Goal: Task Accomplishment & Management: Manage account settings

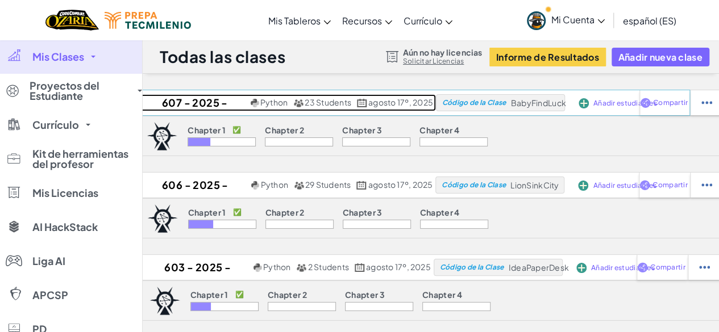
click at [179, 101] on h2 "607 - 2025 - Ago-Dic" at bounding box center [193, 102] width 110 height 17
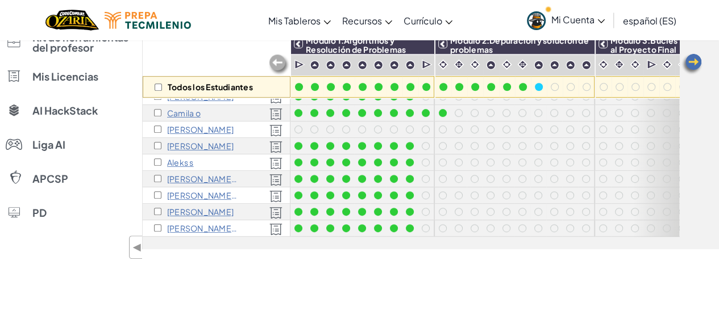
scroll to position [244, 0]
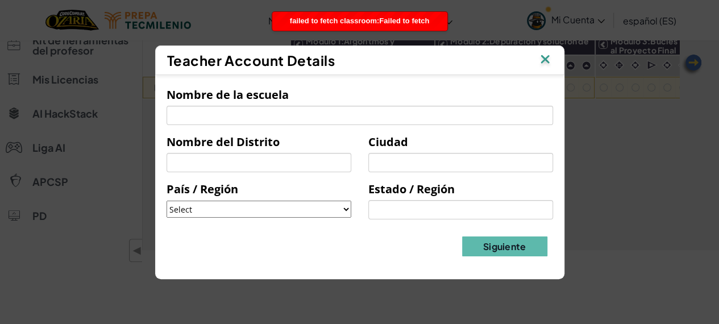
click at [548, 63] on img at bounding box center [545, 60] width 15 height 17
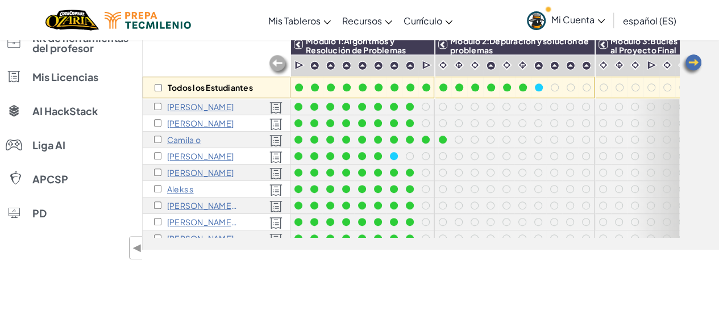
scroll to position [249, 0]
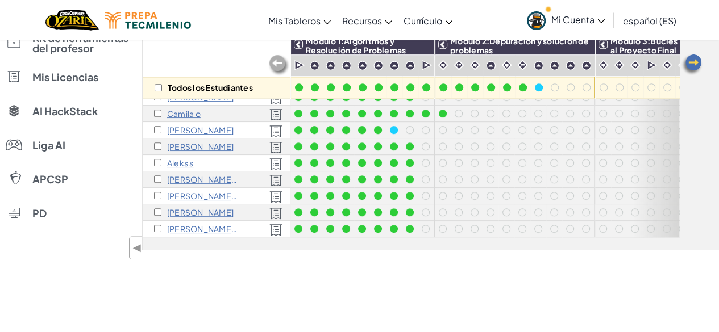
click at [603, 21] on icon at bounding box center [600, 21] width 7 height 4
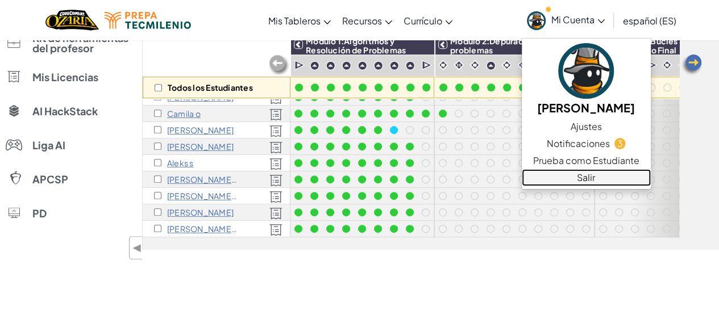
click at [602, 173] on link "Salir" at bounding box center [586, 177] width 129 height 17
